Goal: Information Seeking & Learning: Learn about a topic

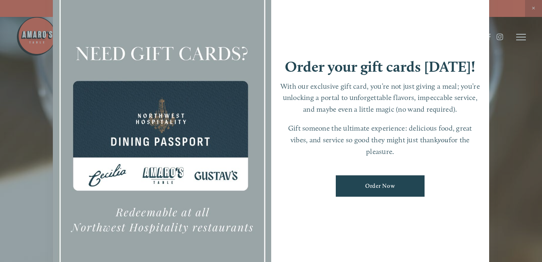
click at [532, 6] on div at bounding box center [271, 131] width 542 height 262
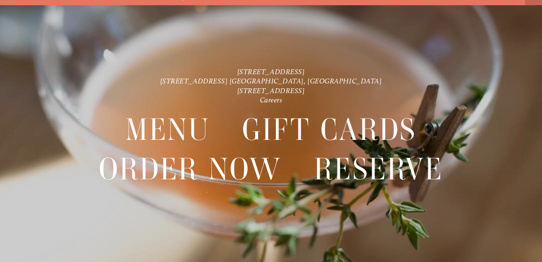
scroll to position [17, 0]
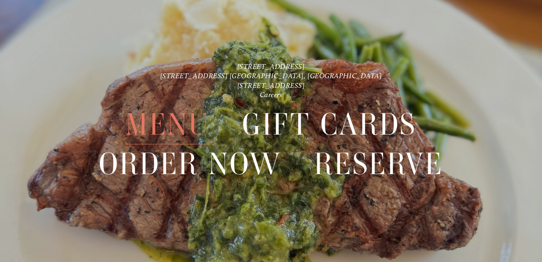
click at [160, 115] on span "Menu" at bounding box center [168, 125] width 84 height 40
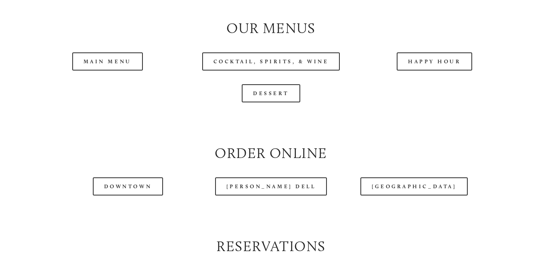
scroll to position [807, 0]
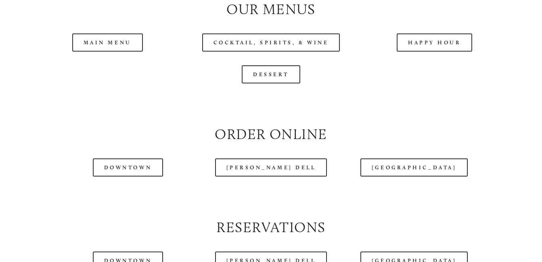
click at [119, 46] on header "Menu Order Now Visit Gallery 0" at bounding box center [270, 17] width 509 height 74
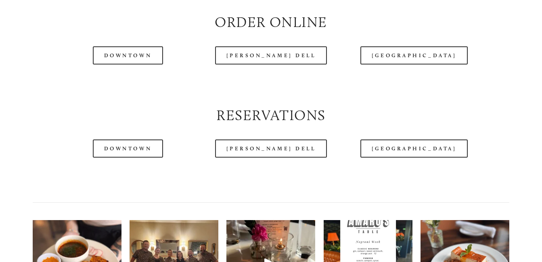
scroll to position [929, 0]
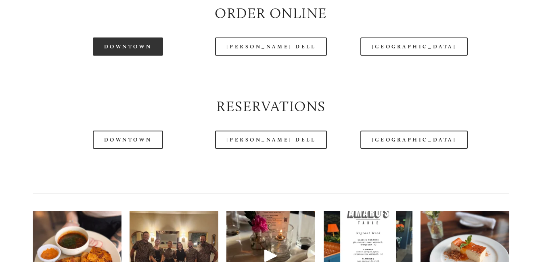
click at [144, 55] on link "Downtown" at bounding box center [128, 47] width 70 height 18
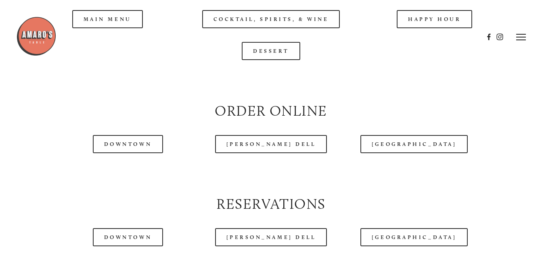
scroll to position [807, 0]
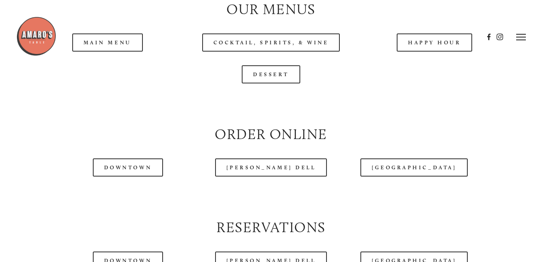
click at [120, 49] on div at bounding box center [249, 37] width 467 height 42
click at [118, 48] on div at bounding box center [249, 37] width 467 height 42
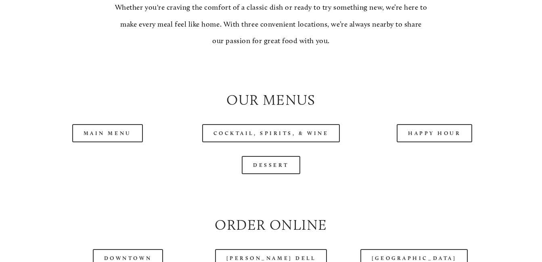
scroll to position [767, 0]
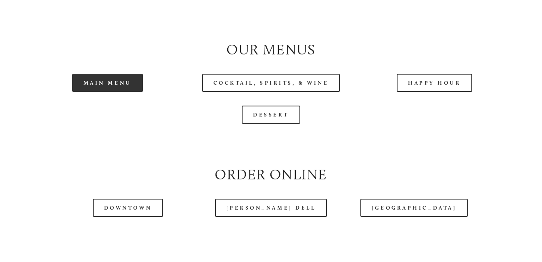
click at [111, 84] on link "Main Menu" at bounding box center [107, 83] width 71 height 18
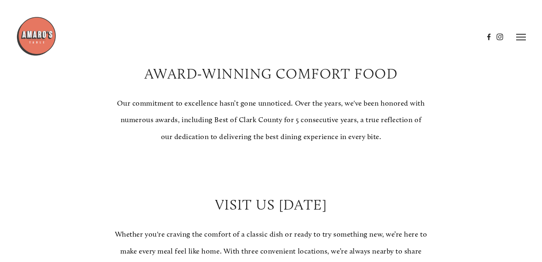
scroll to position [484, 0]
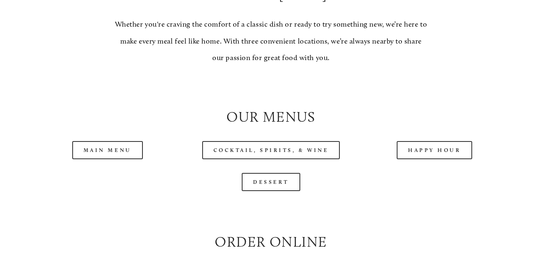
scroll to position [767, 0]
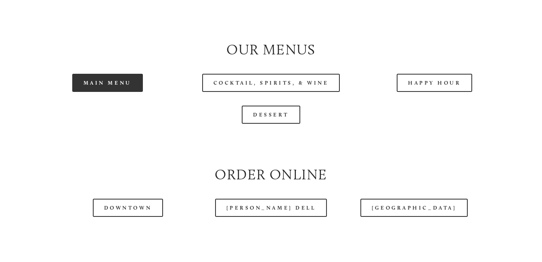
click at [126, 91] on link "Main Menu" at bounding box center [107, 83] width 71 height 18
